Goal: Task Accomplishment & Management: Manage account settings

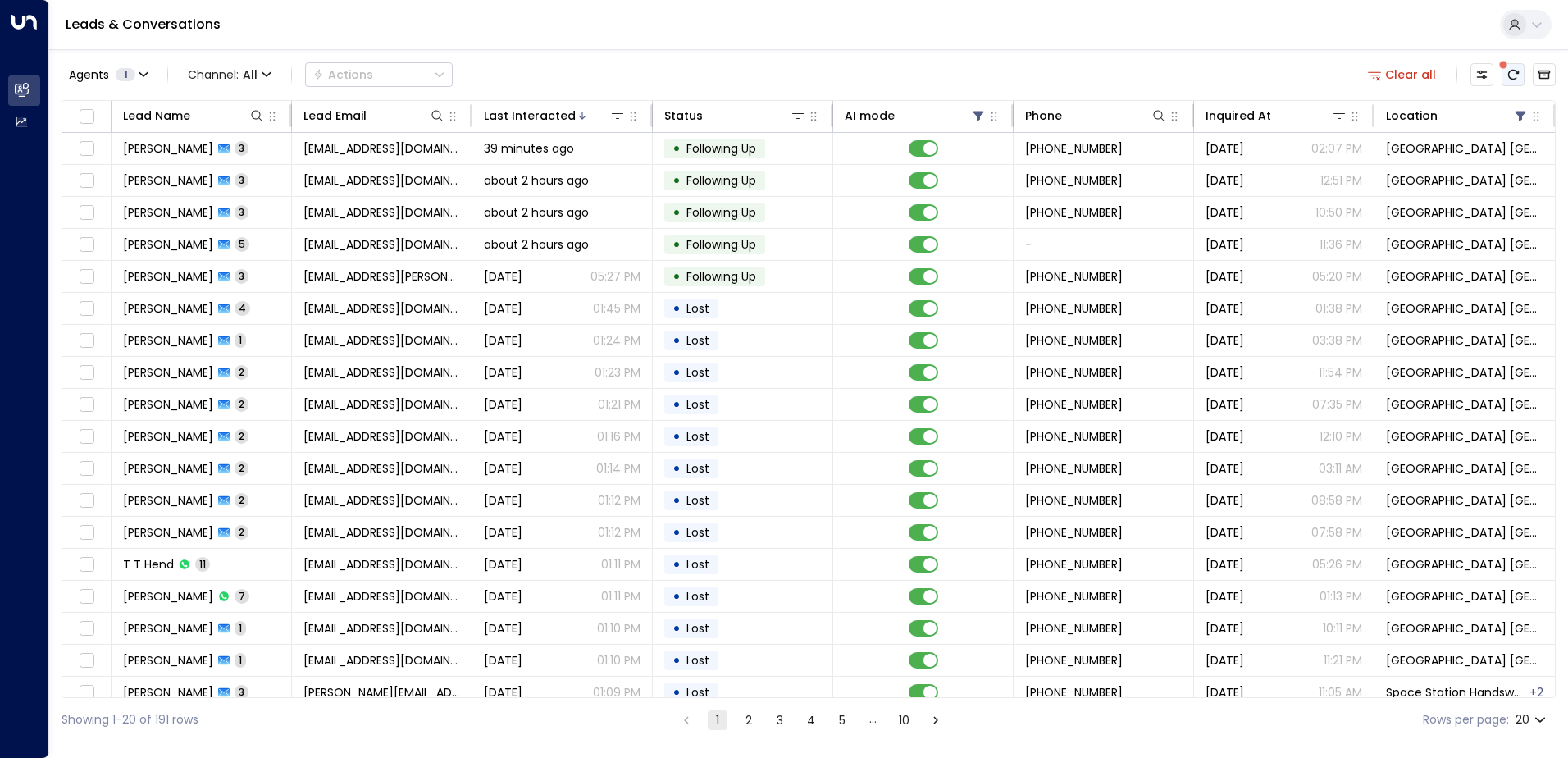
click at [1507, 68] on span at bounding box center [1502, 65] width 8 height 8
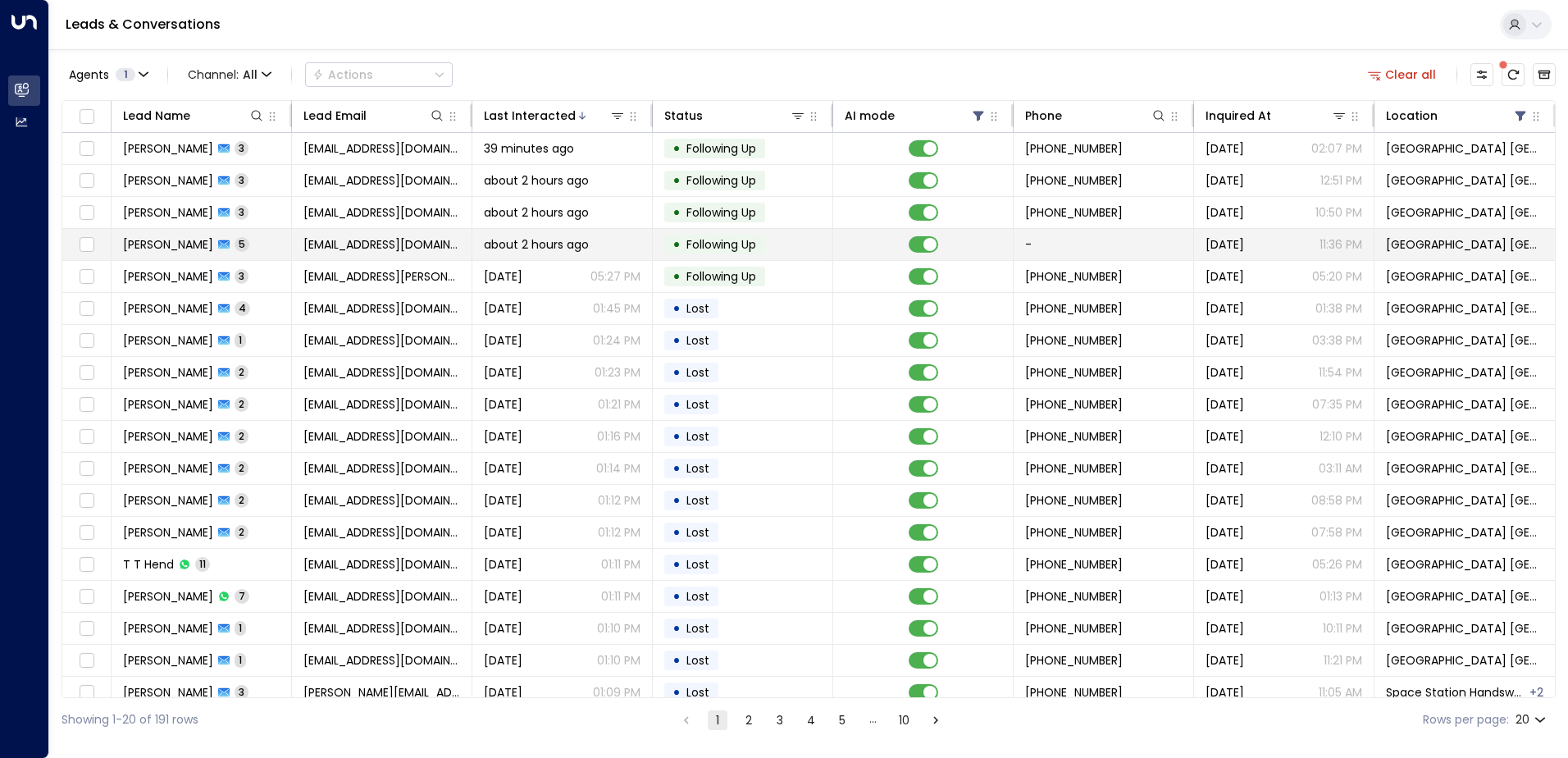
click at [472, 246] on td "about 2 hours ago" at bounding box center [562, 244] width 180 height 31
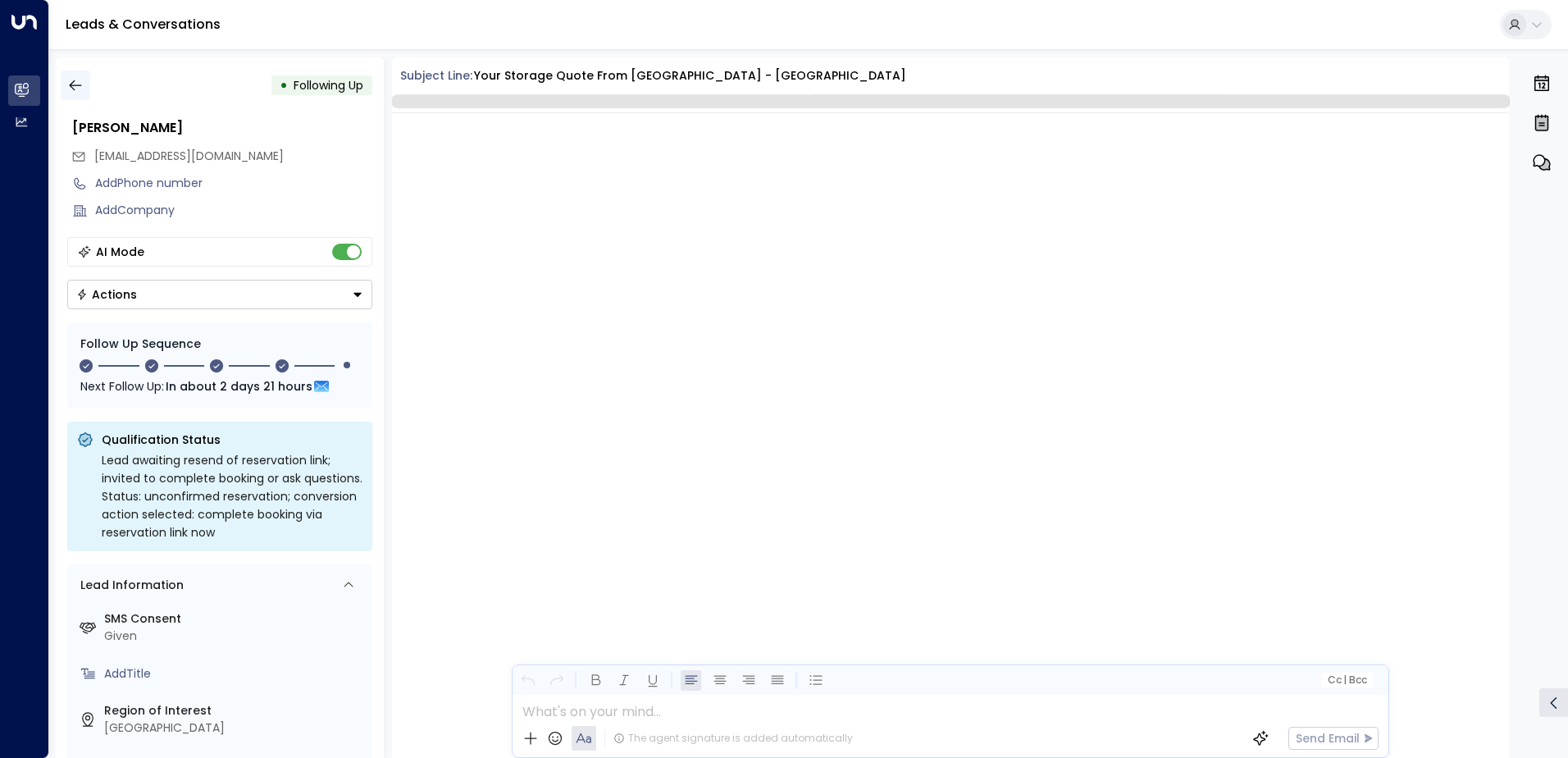
scroll to position [2769, 0]
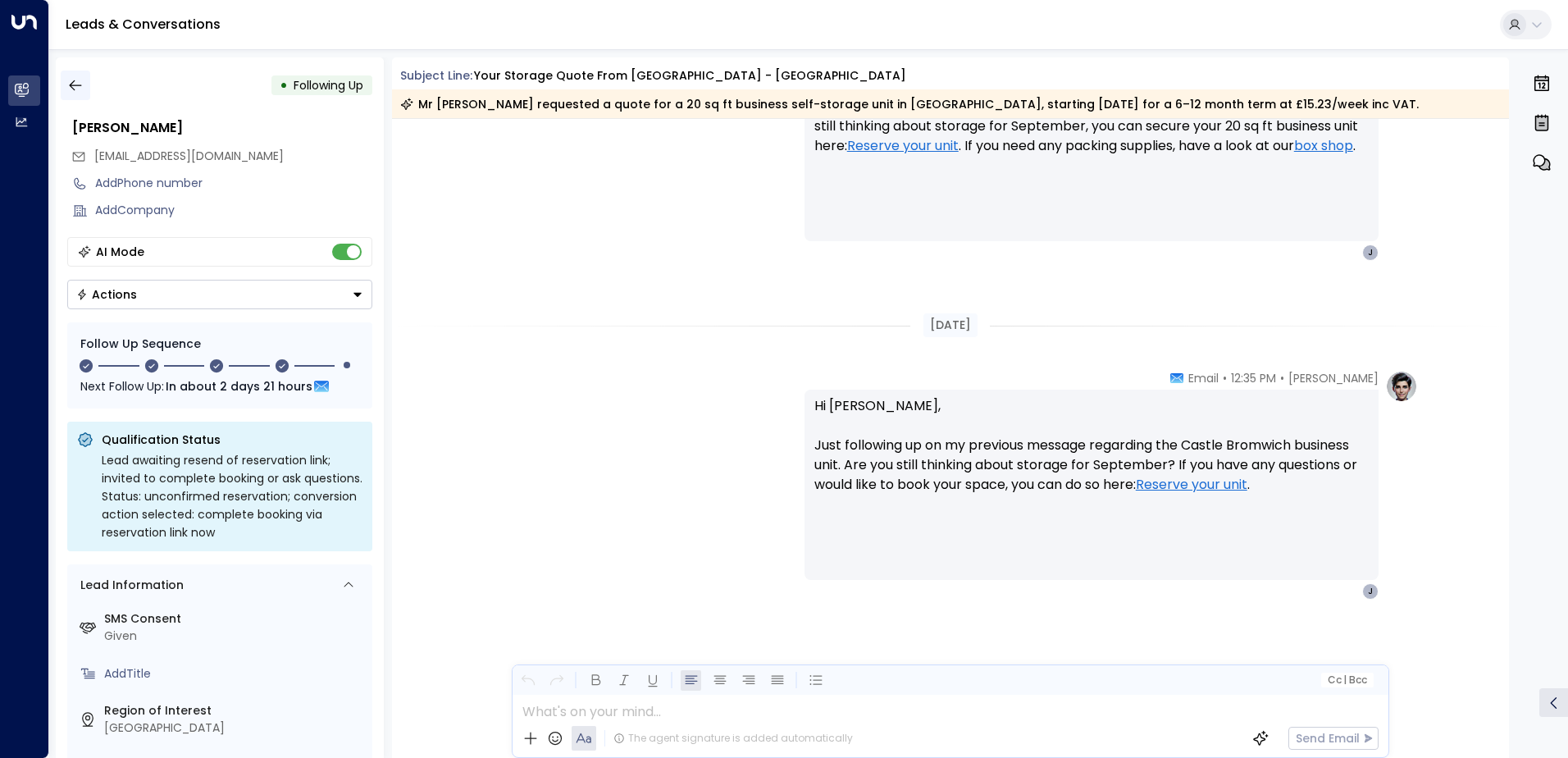
click at [80, 81] on icon "button" at bounding box center [76, 85] width 17 height 17
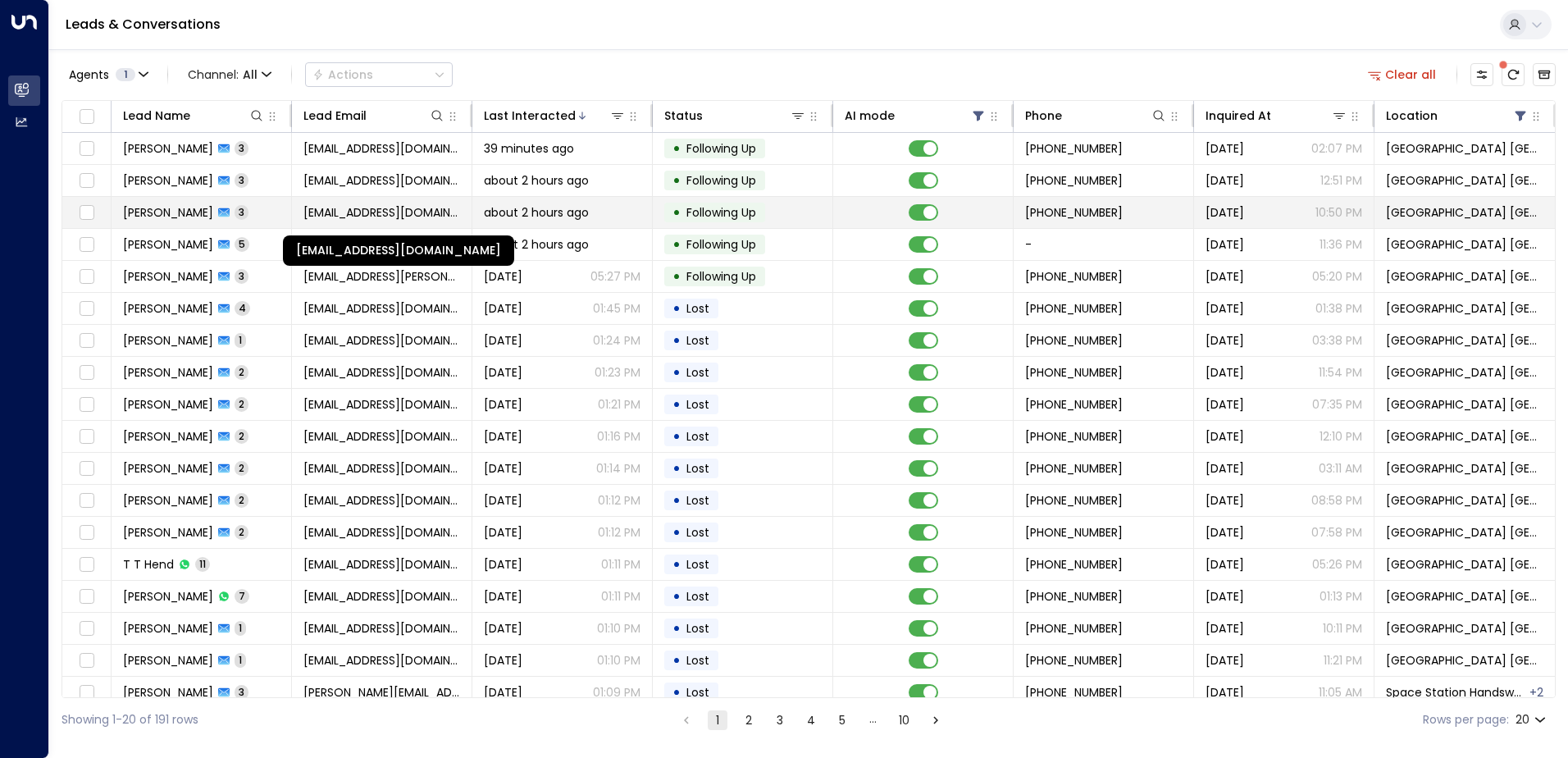
click at [436, 211] on span "[EMAIL_ADDRESS][DOMAIN_NAME]" at bounding box center [381, 213] width 156 height 17
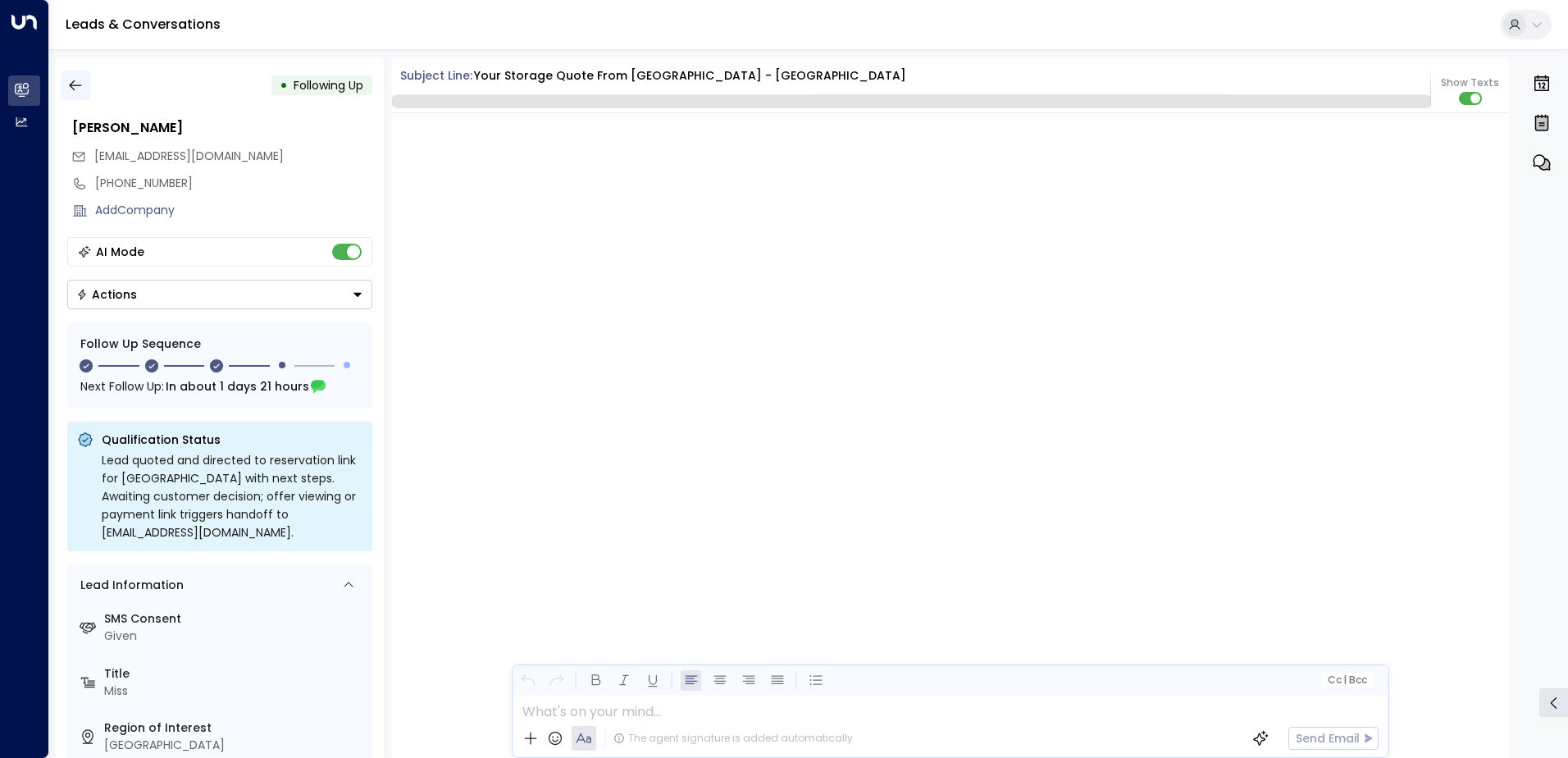
scroll to position [1822, 0]
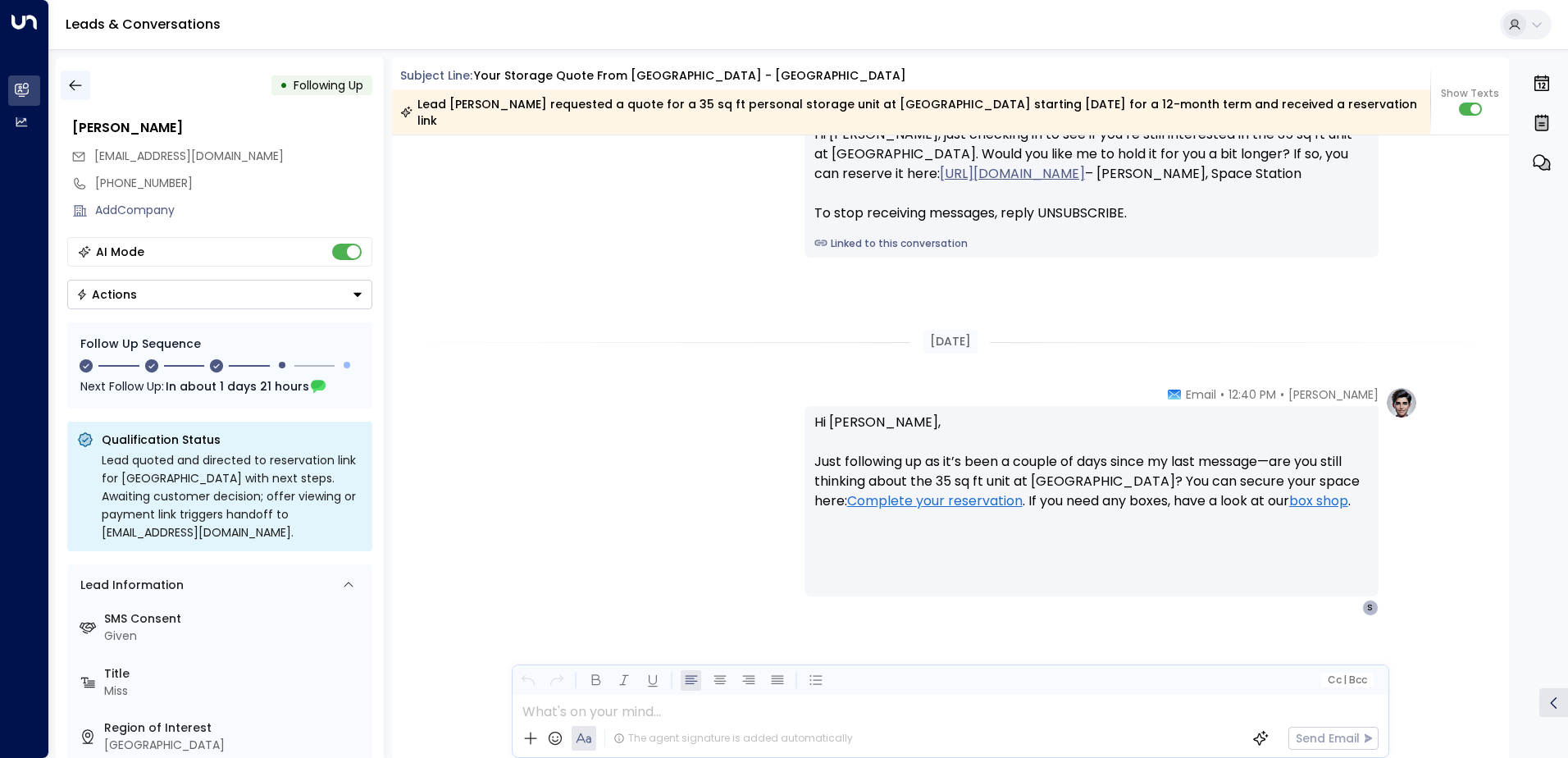
click at [71, 89] on icon "button" at bounding box center [76, 85] width 17 height 17
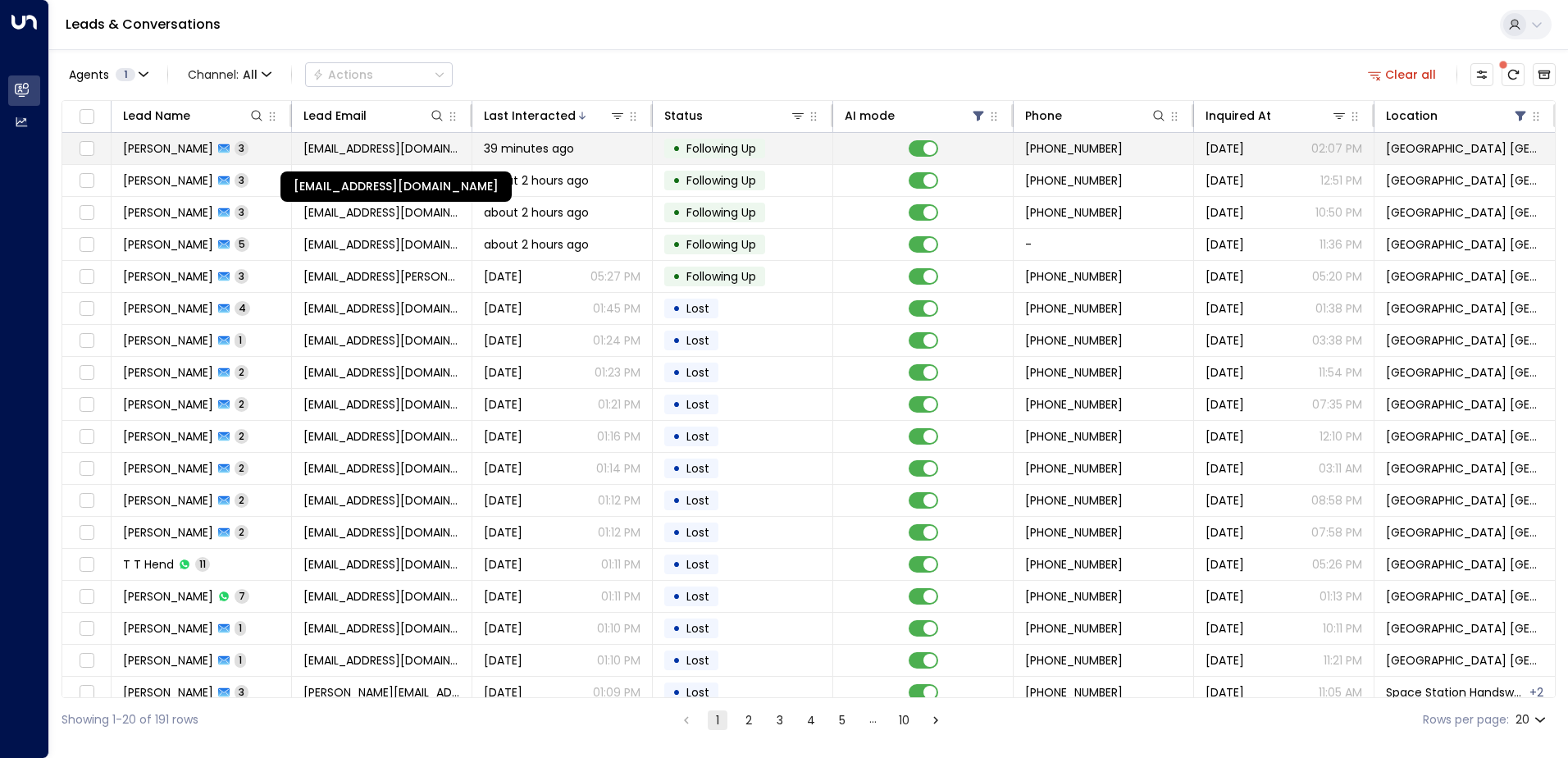
click at [411, 155] on span "[EMAIL_ADDRESS][DOMAIN_NAME]" at bounding box center [381, 148] width 156 height 17
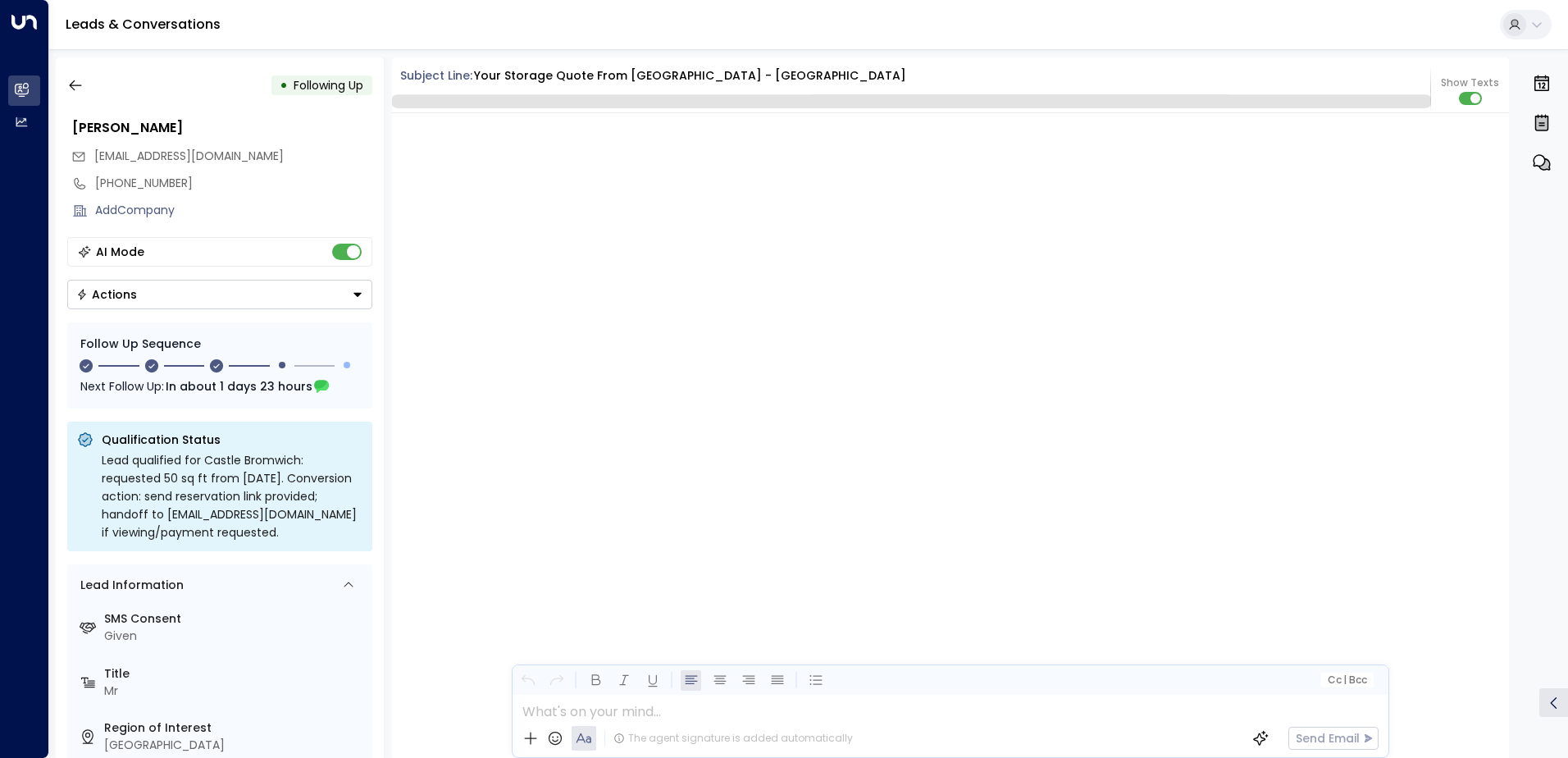
scroll to position [1783, 0]
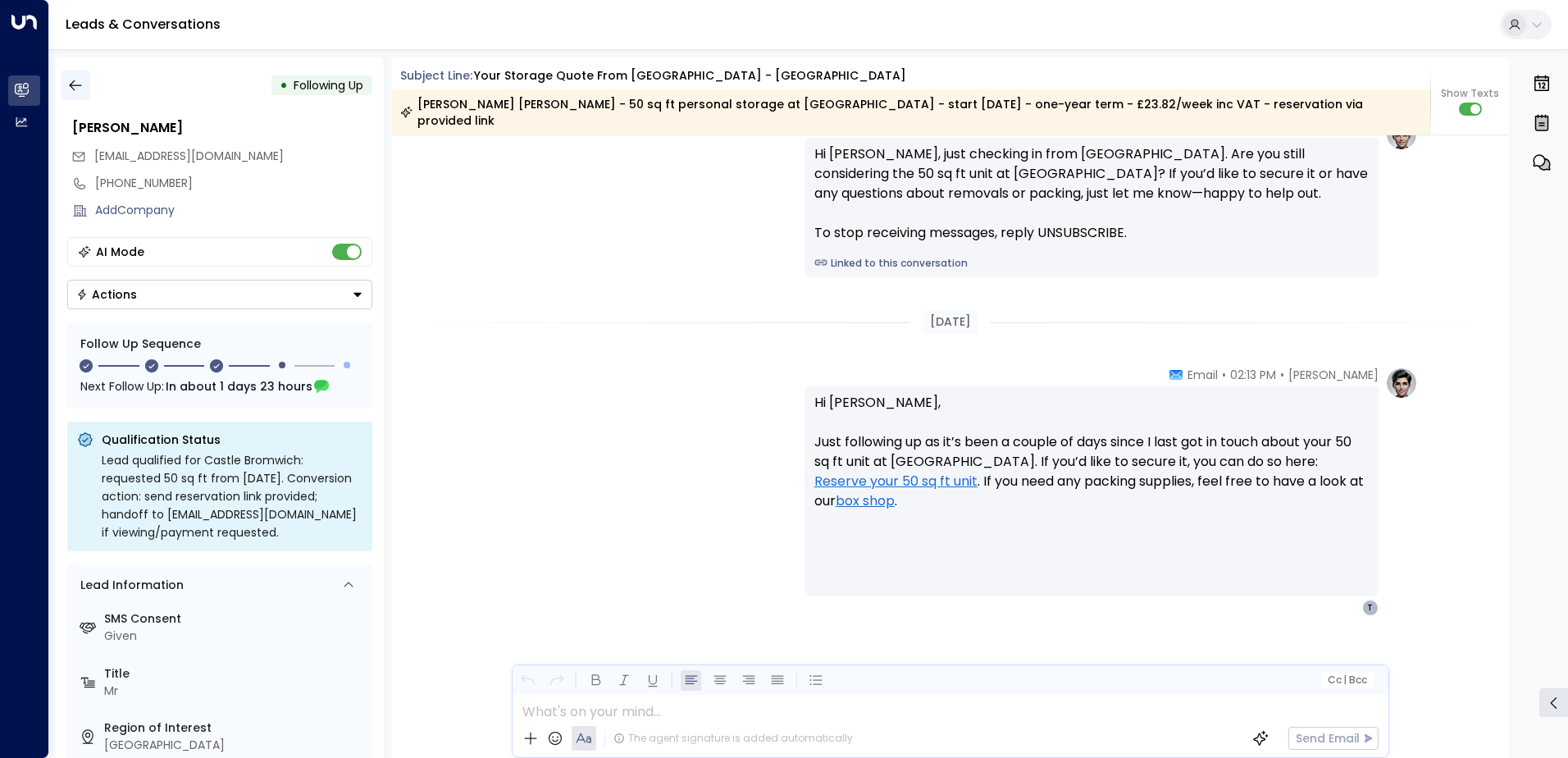
click at [74, 82] on icon "button" at bounding box center [76, 85] width 17 height 17
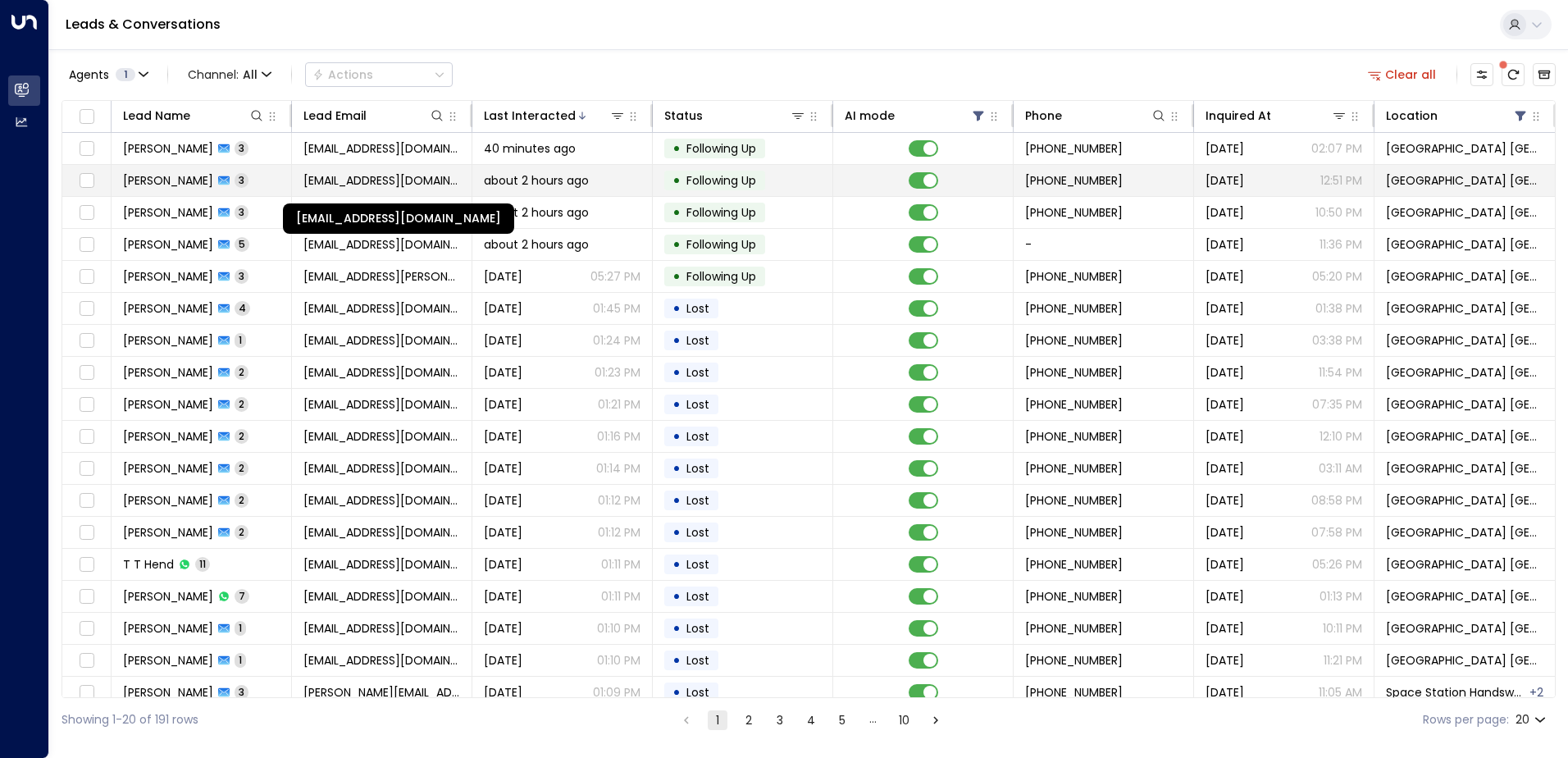
click at [342, 186] on span "[EMAIL_ADDRESS][DOMAIN_NAME]" at bounding box center [381, 180] width 156 height 17
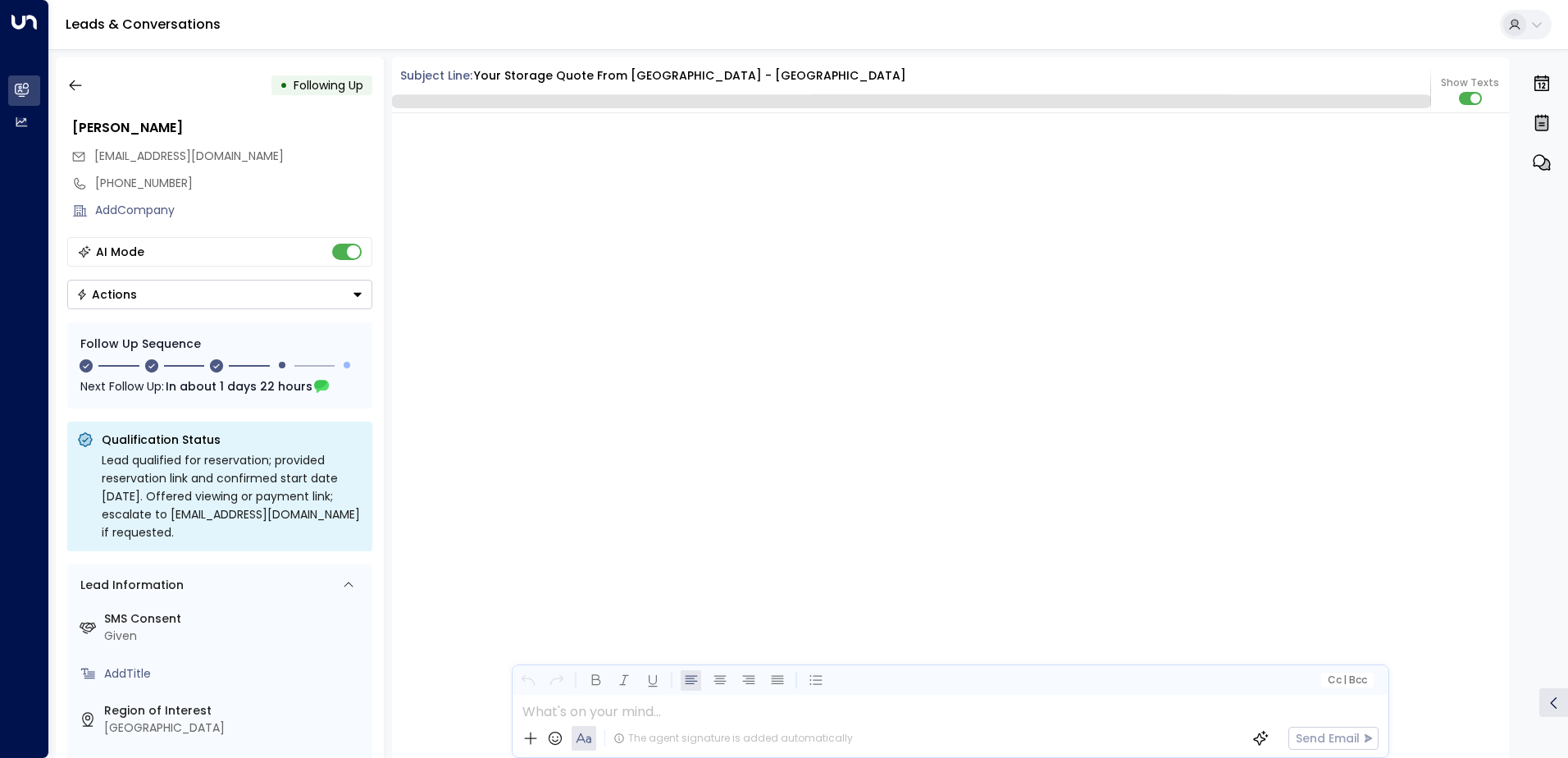
scroll to position [1944, 0]
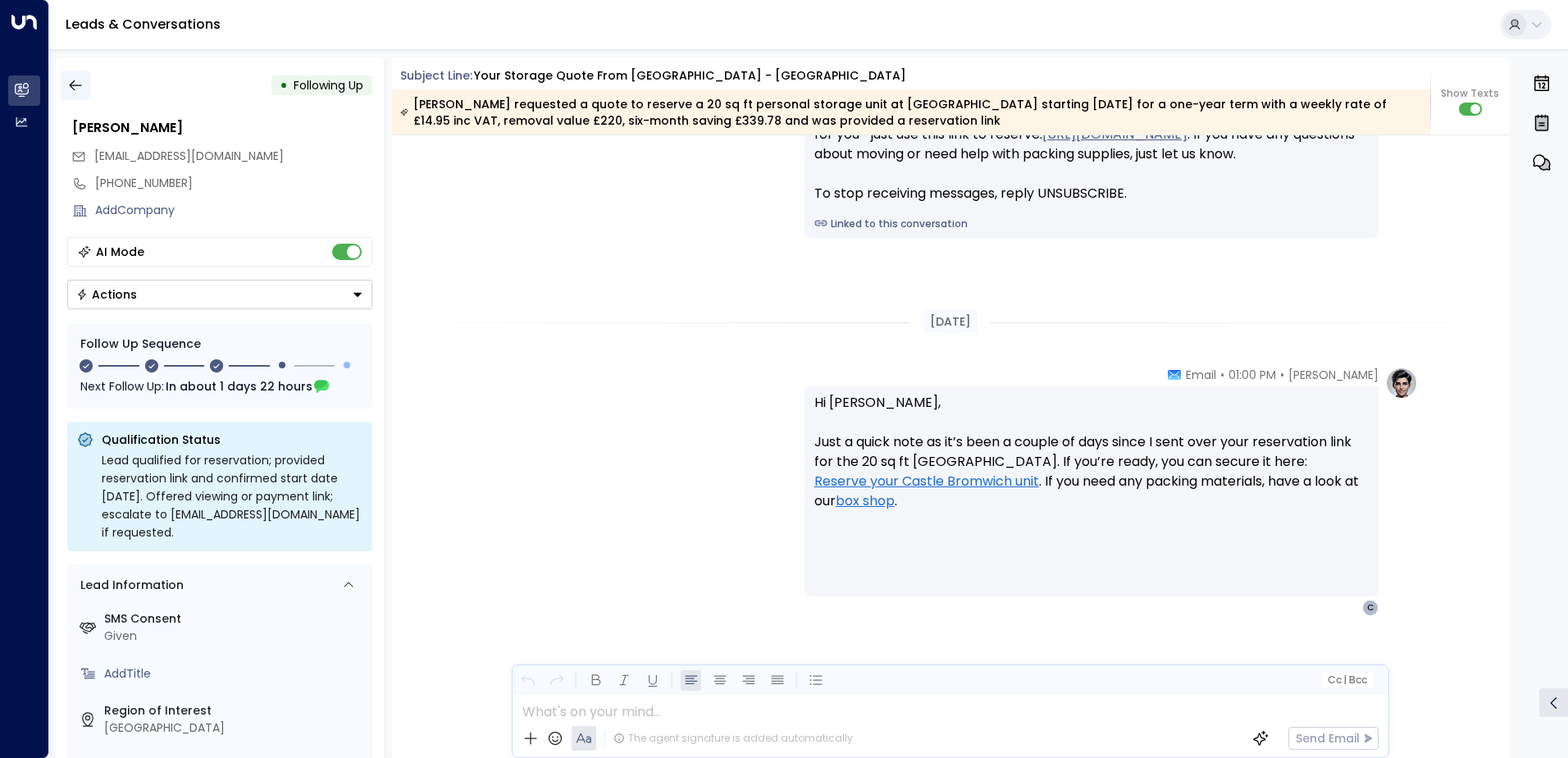
click at [78, 88] on icon "button" at bounding box center [76, 85] width 17 height 17
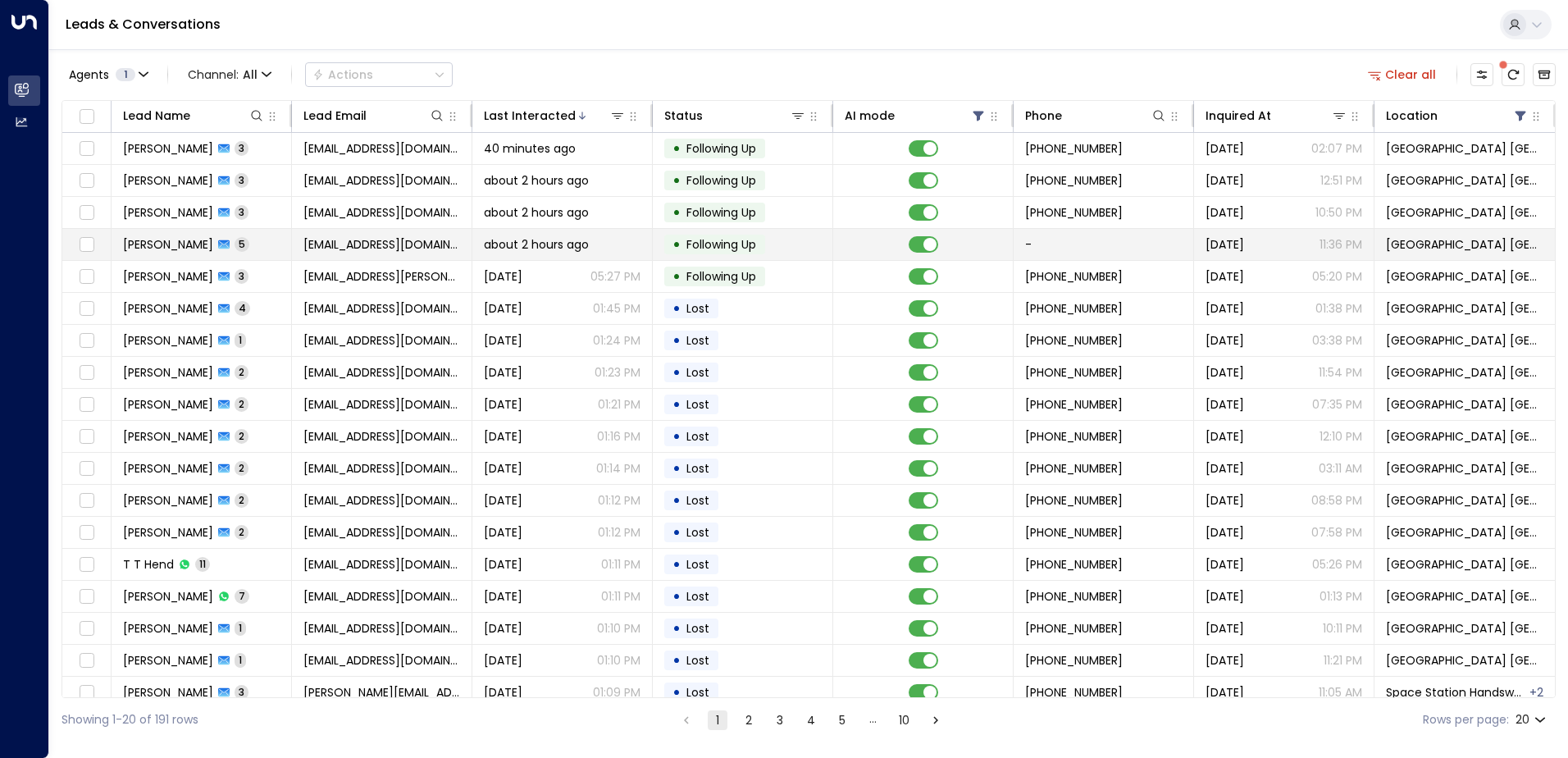
click at [503, 255] on td "about 2 hours ago" at bounding box center [562, 244] width 180 height 31
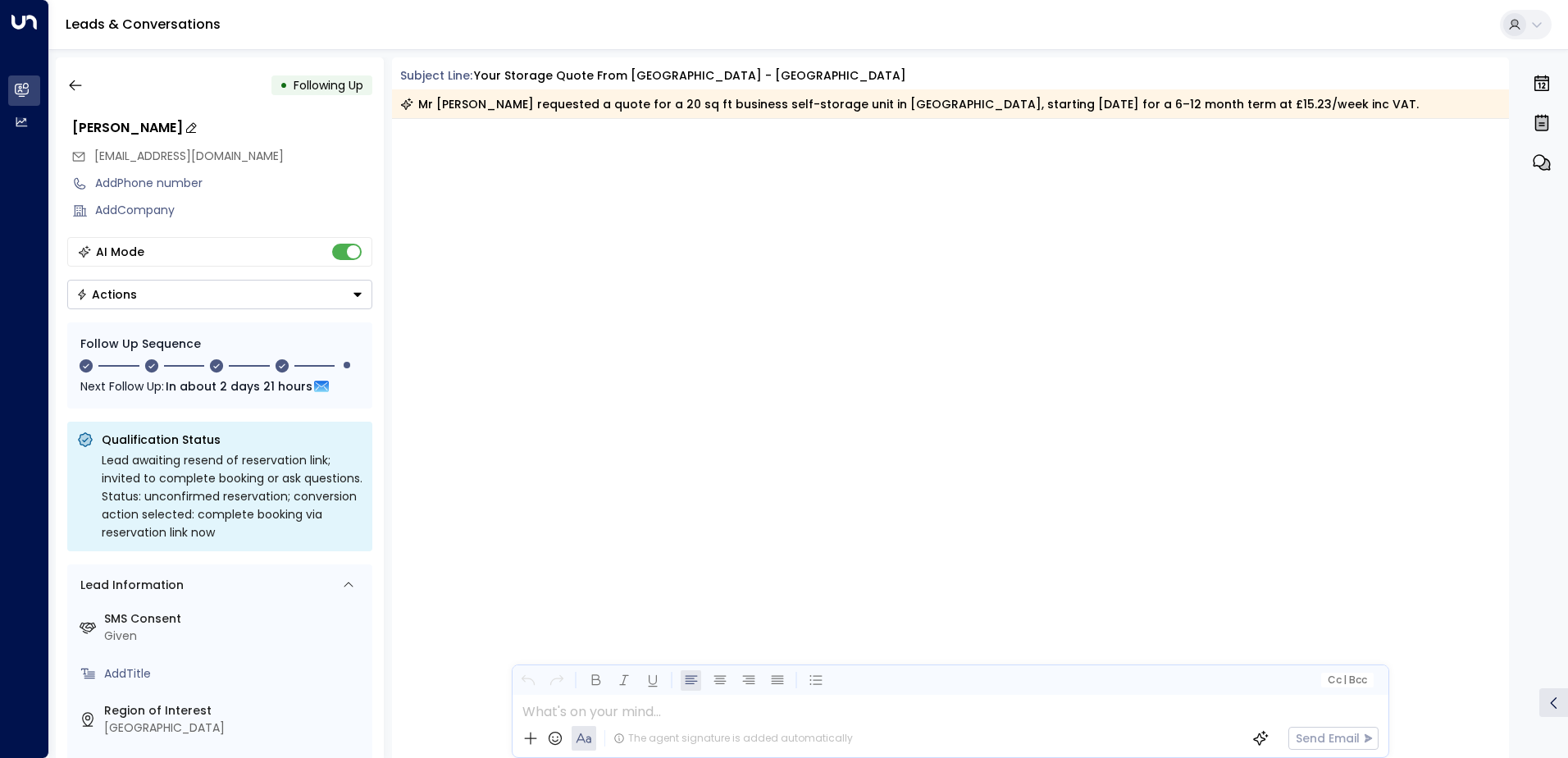
scroll to position [2775, 0]
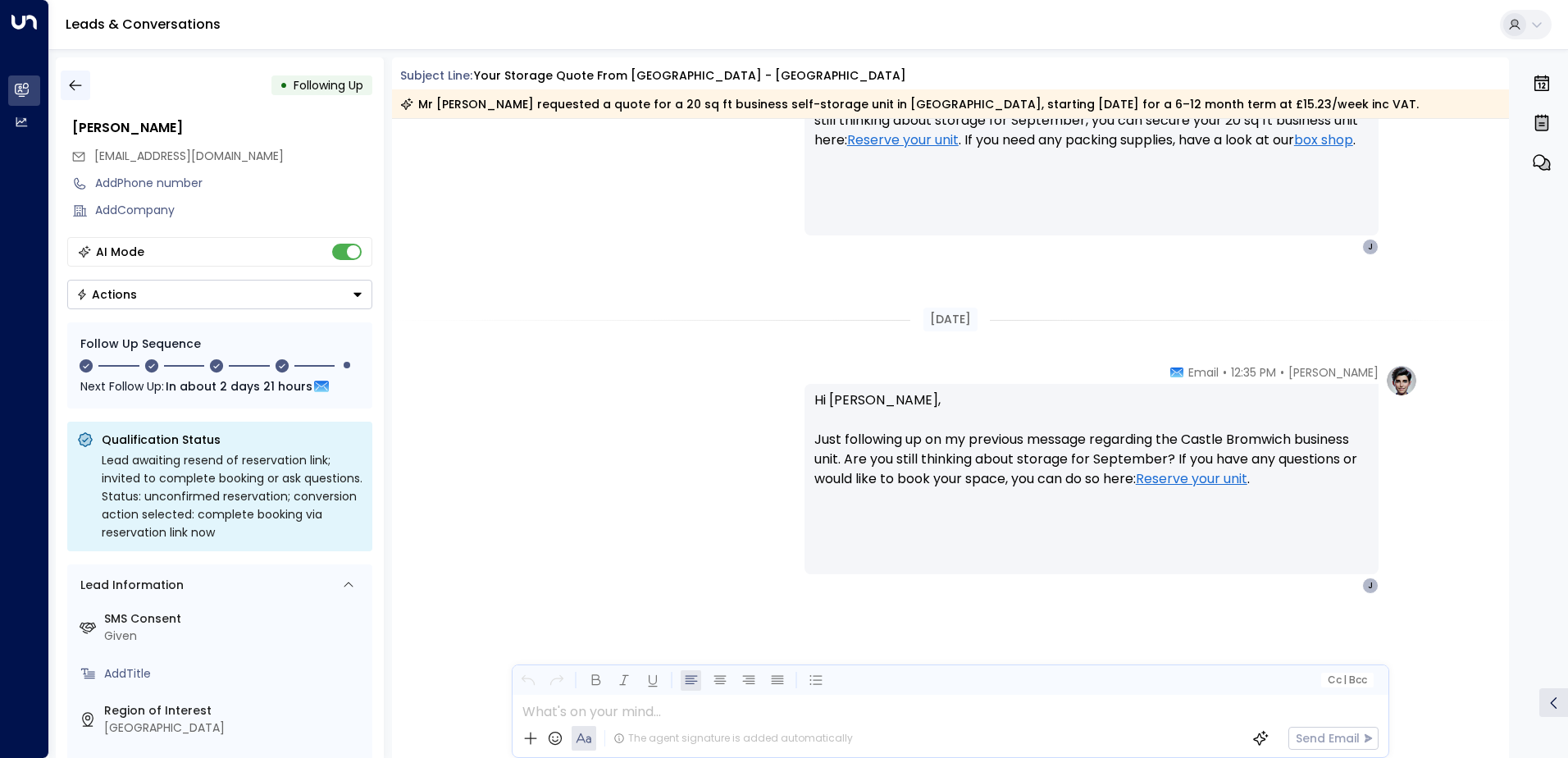
click at [76, 90] on icon "button" at bounding box center [76, 85] width 17 height 17
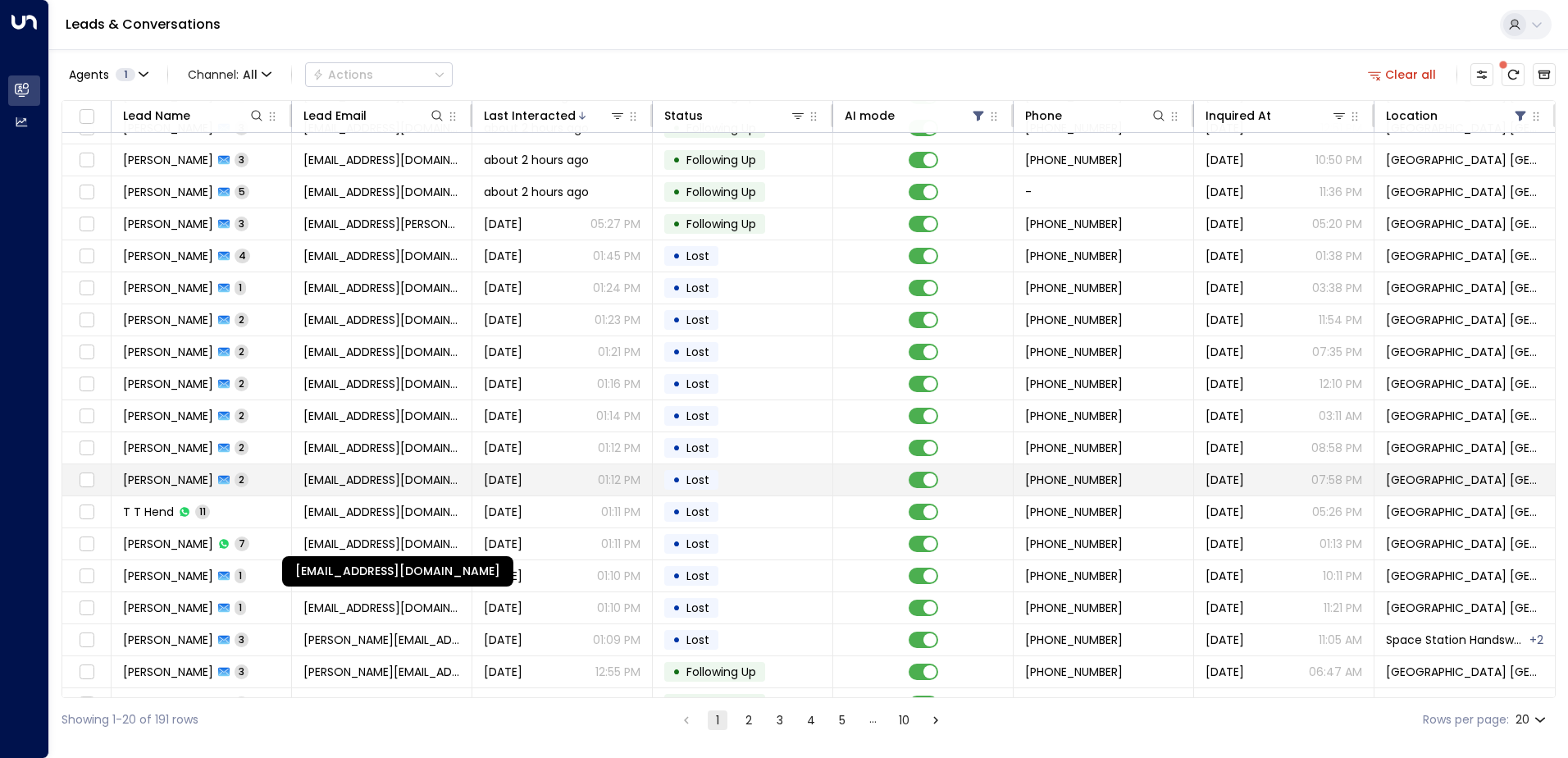
scroll to position [81, 0]
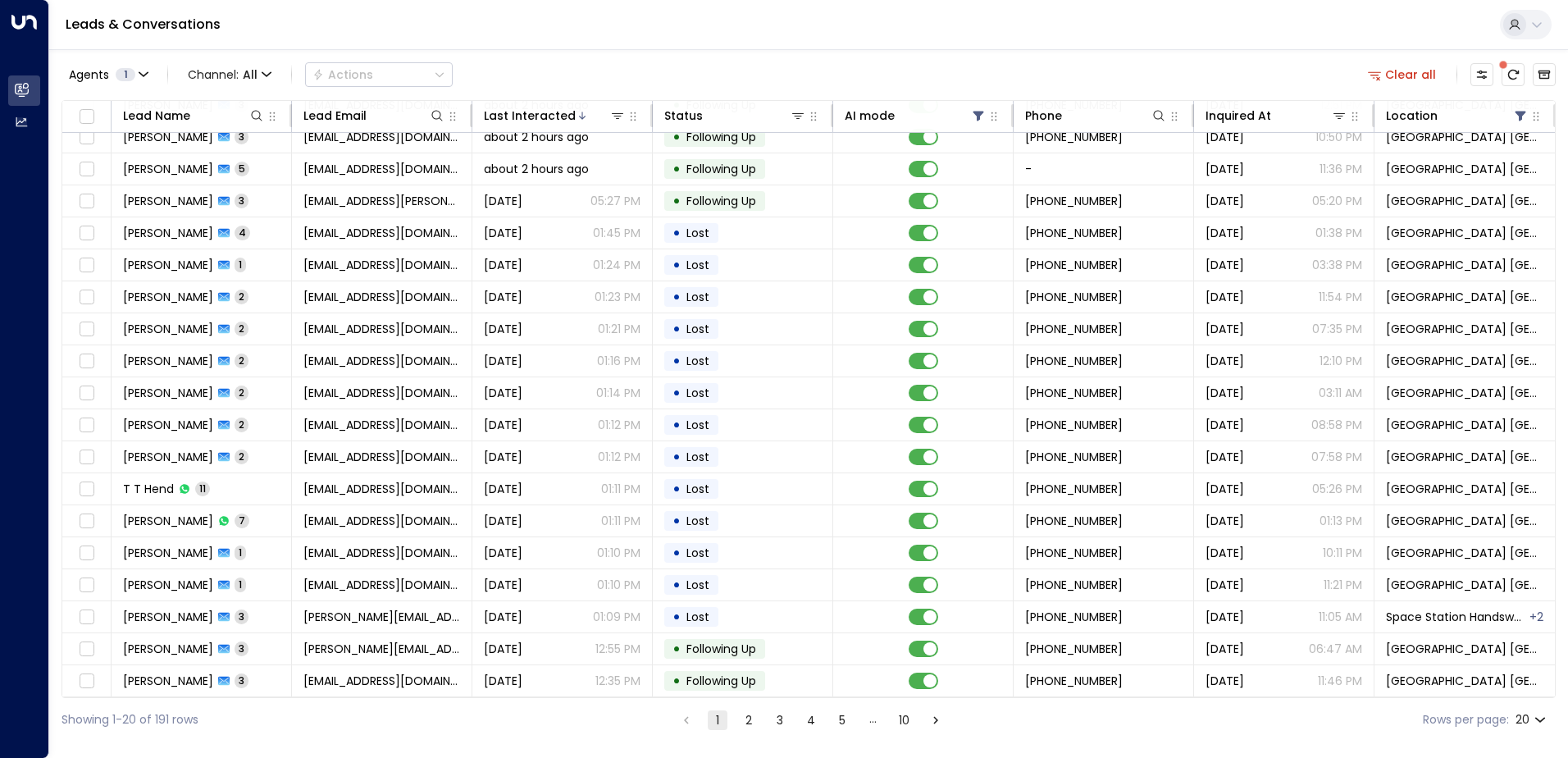
click at [838, 727] on button "5" at bounding box center [841, 719] width 19 height 19
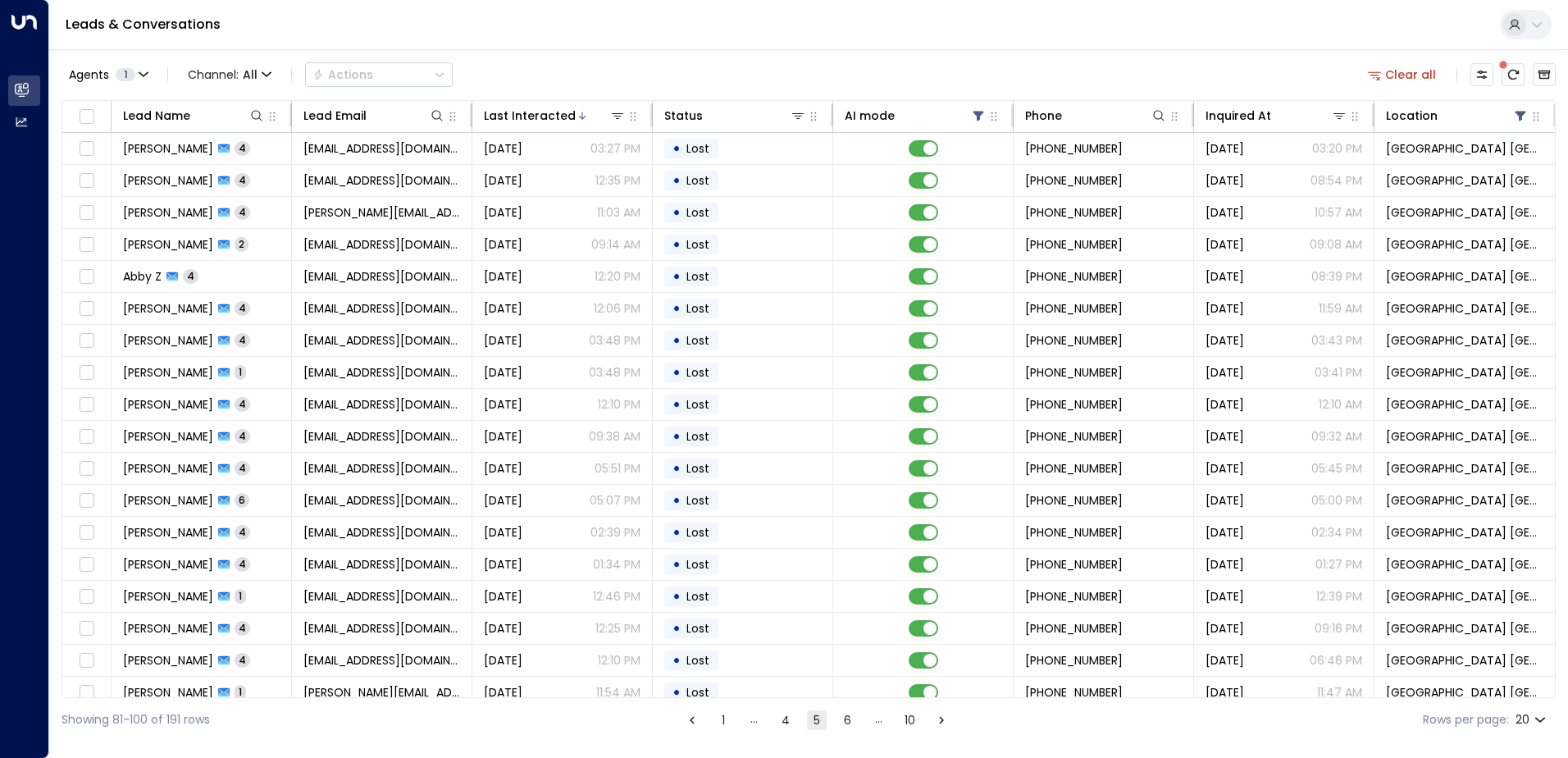
click at [778, 718] on button "4" at bounding box center [785, 719] width 19 height 19
click at [787, 721] on button "3" at bounding box center [783, 719] width 19 height 19
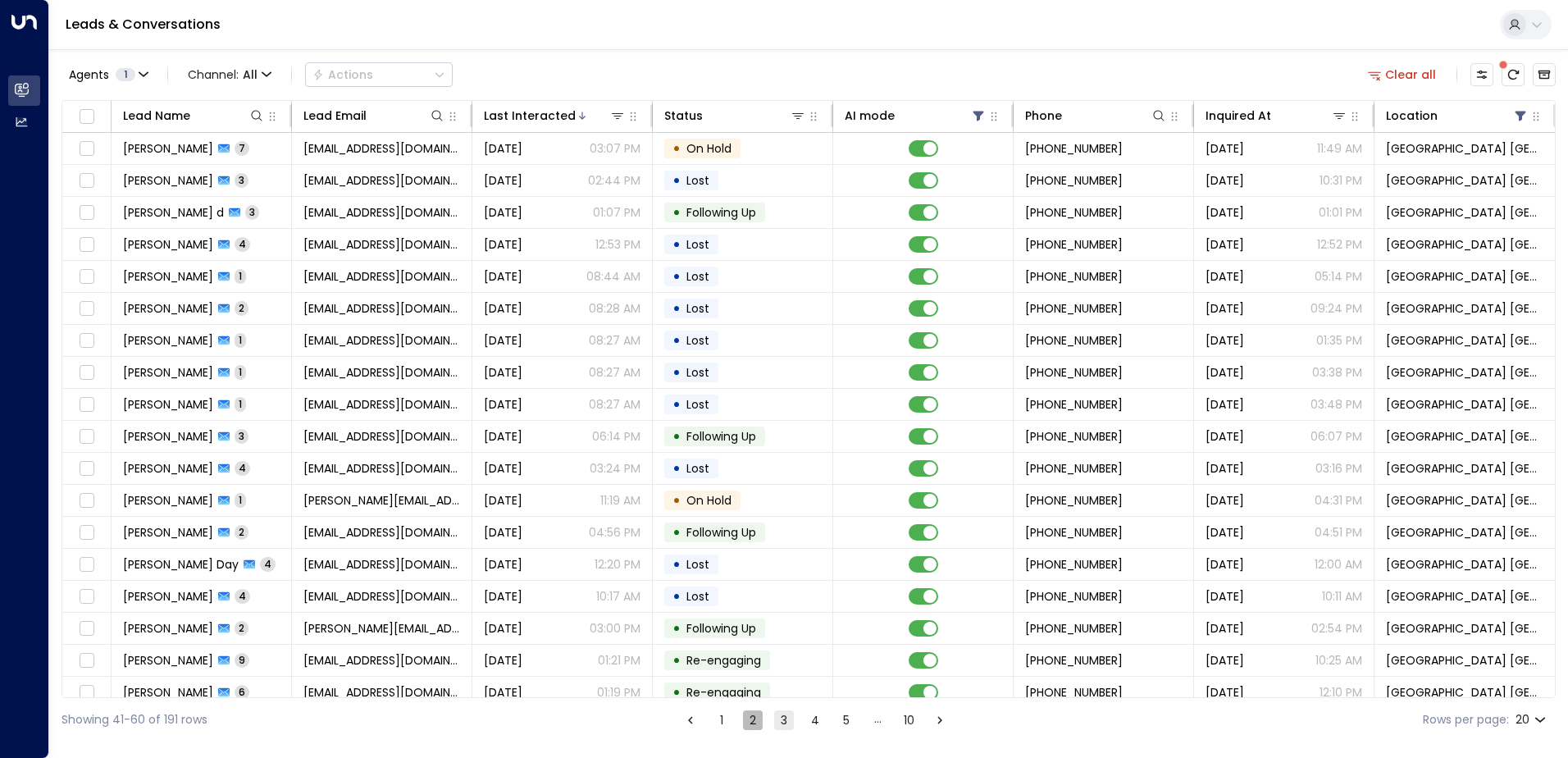
click at [749, 727] on button "2" at bounding box center [753, 719] width 19 height 19
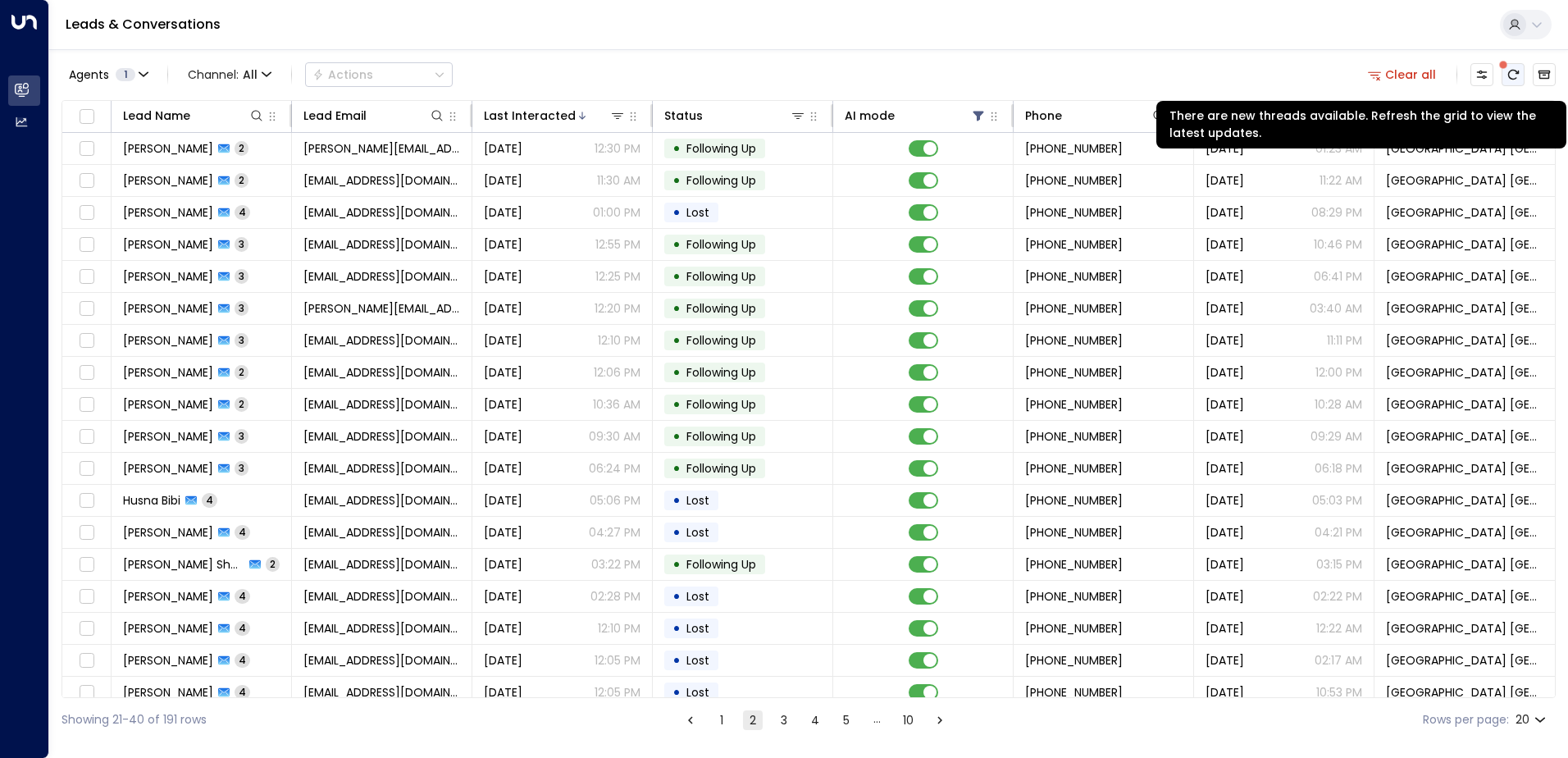
click at [1513, 64] on button "There are new threads available. Refresh the grid to view the latest updates." at bounding box center [1512, 74] width 23 height 23
